Goal: Information Seeking & Learning: Learn about a topic

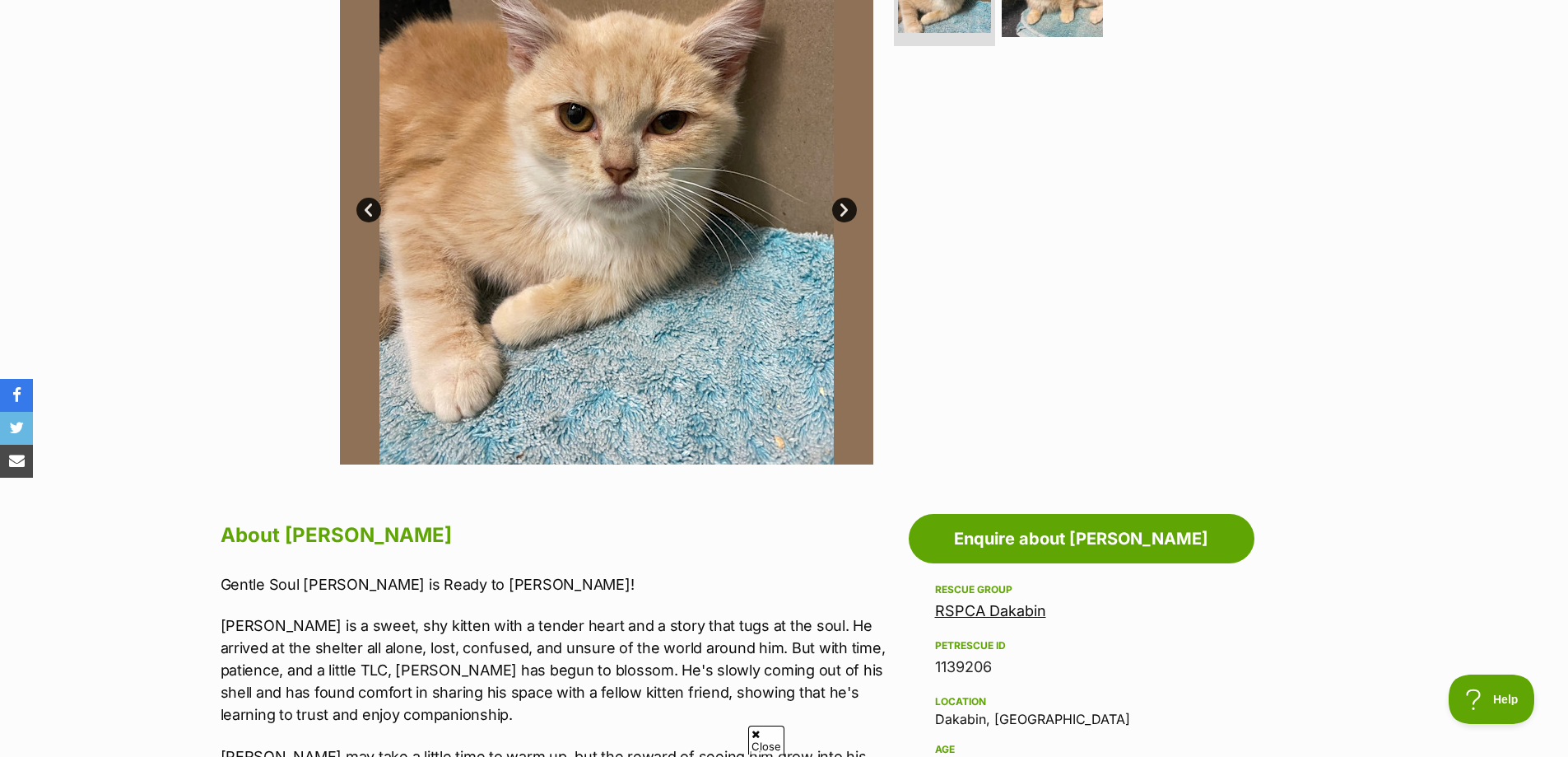
scroll to position [247, 0]
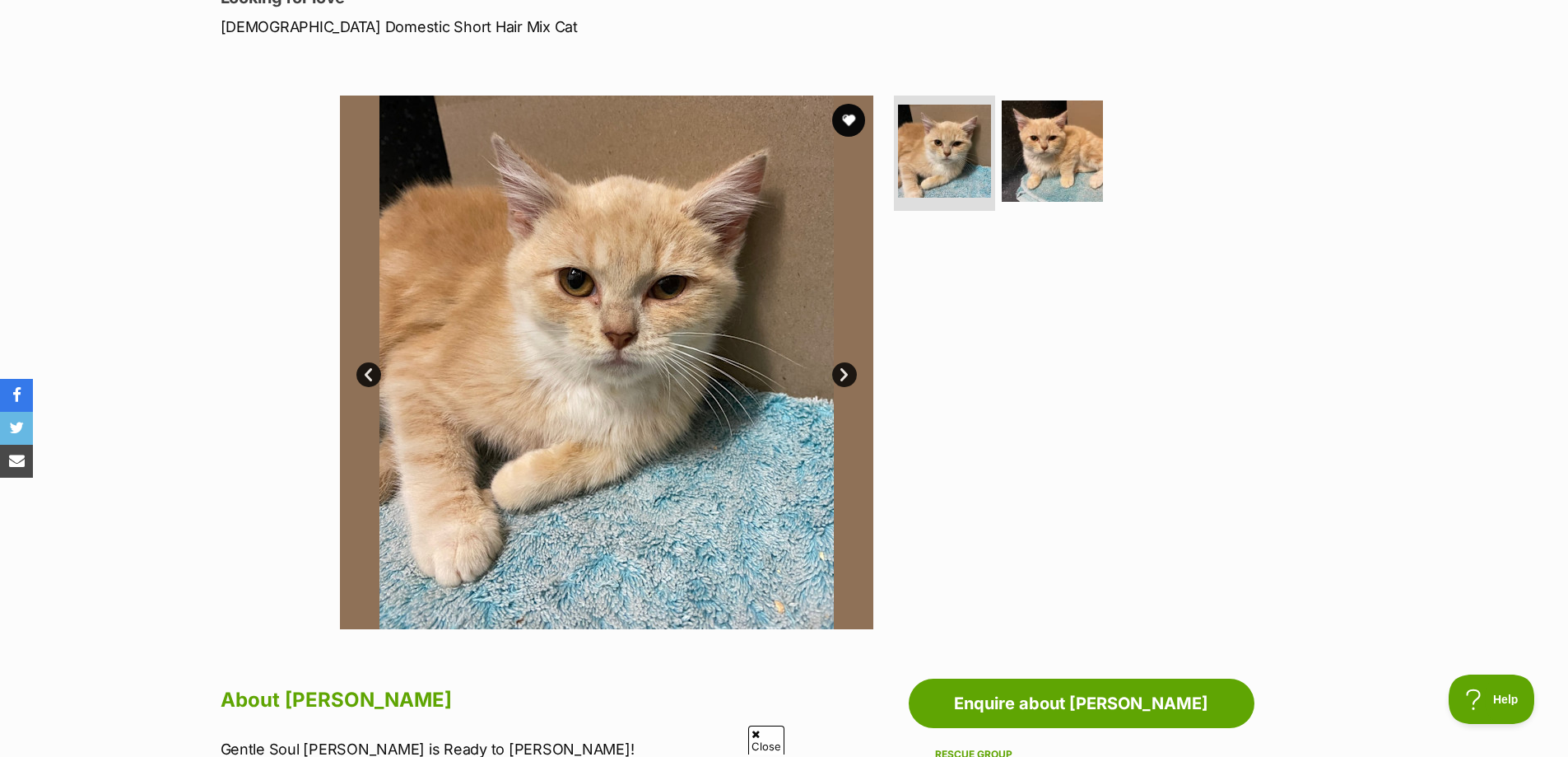
click at [843, 371] on link "Next" at bounding box center [844, 374] width 25 height 25
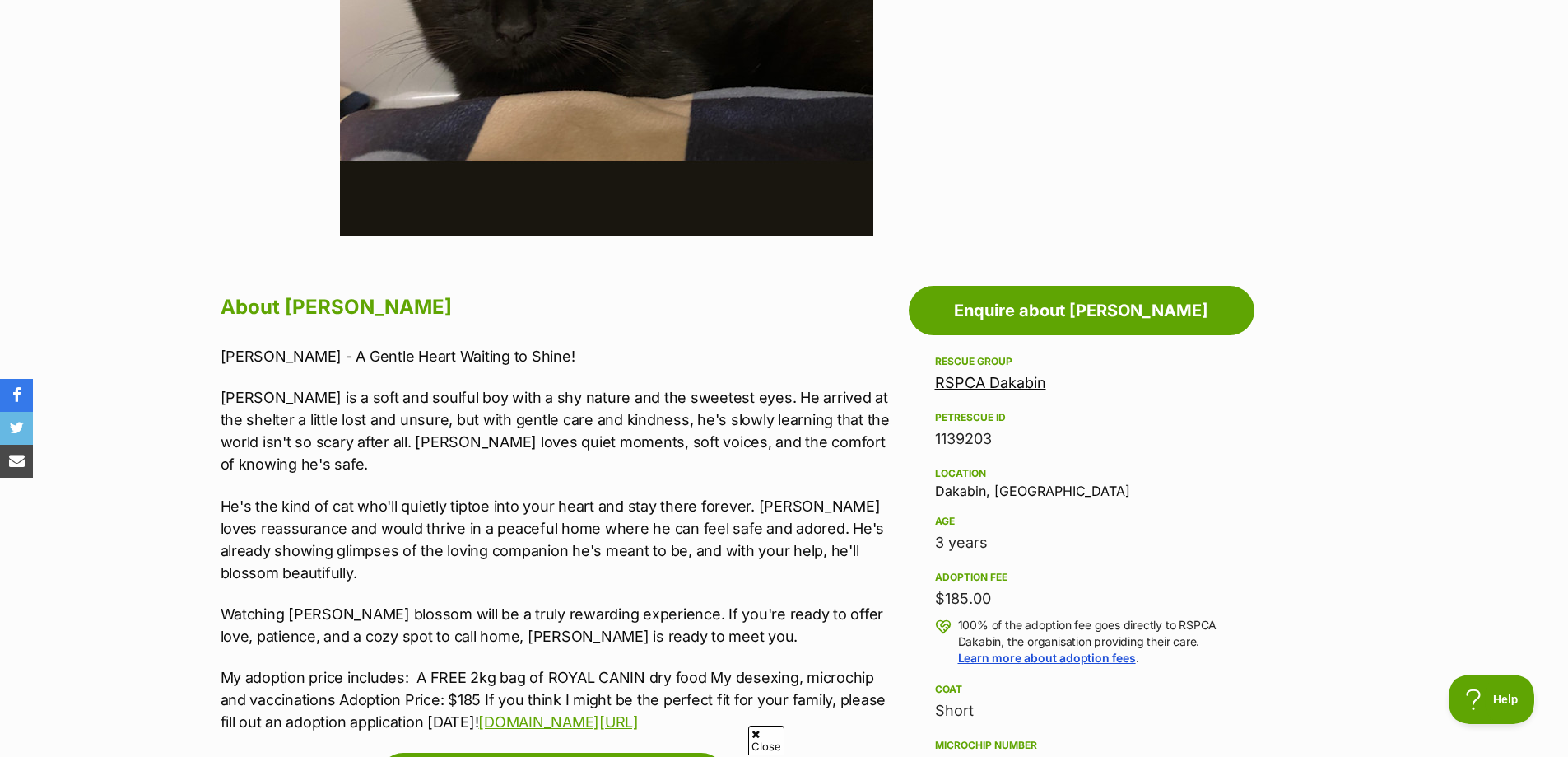
scroll to position [658, 0]
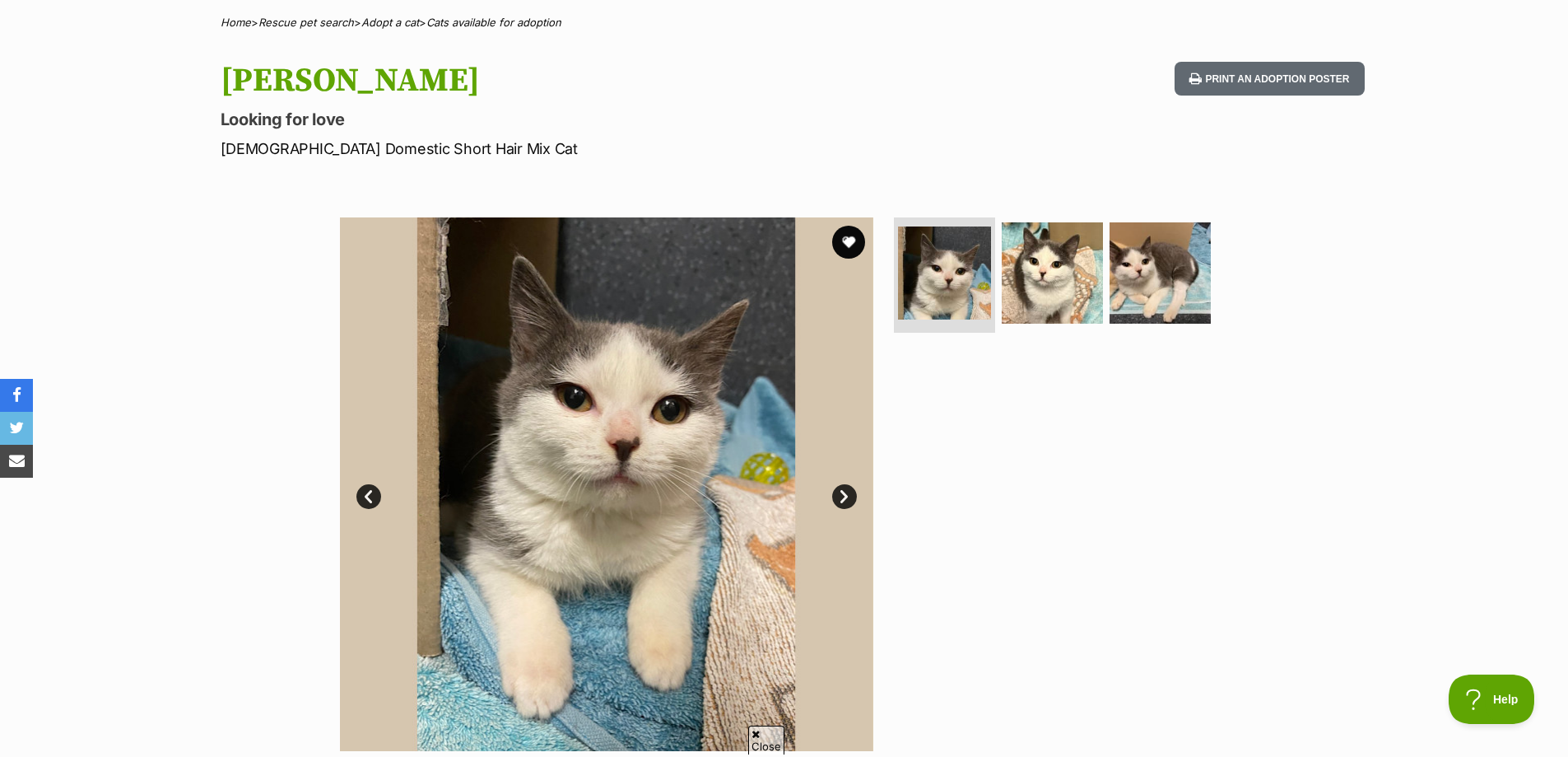
scroll to position [82, 0]
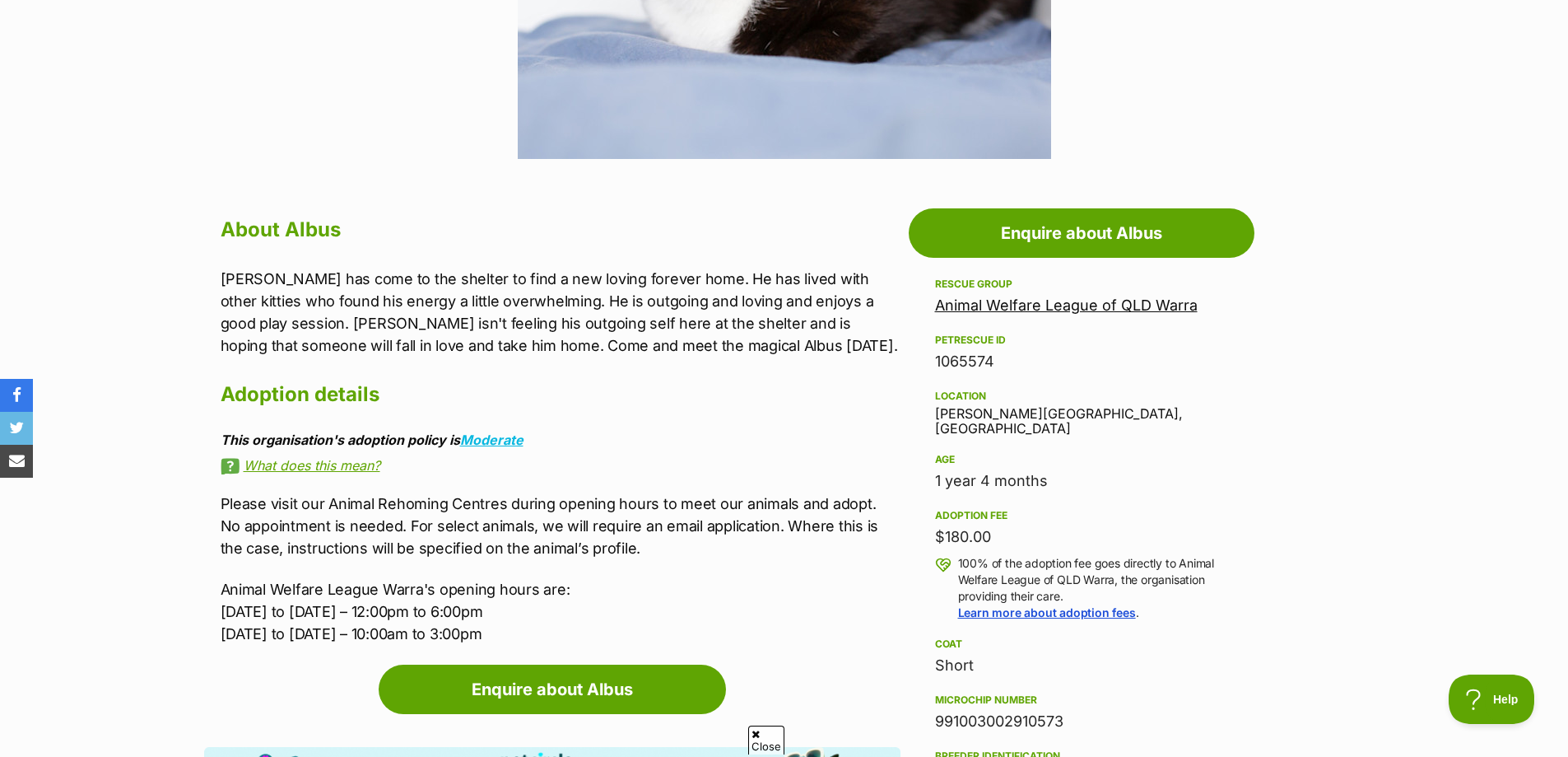
scroll to position [741, 0]
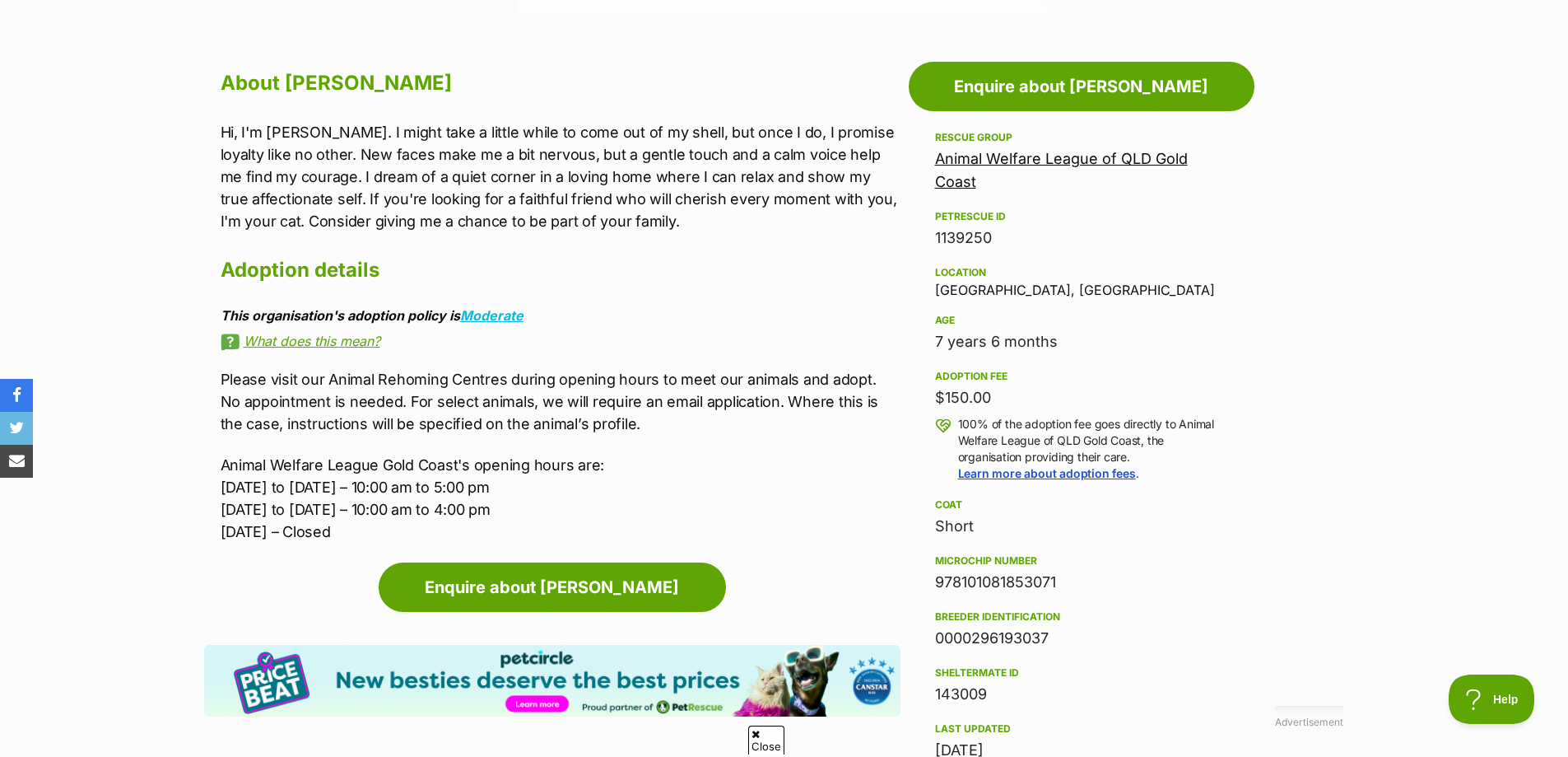
scroll to position [905, 0]
